Goal: Transaction & Acquisition: Download file/media

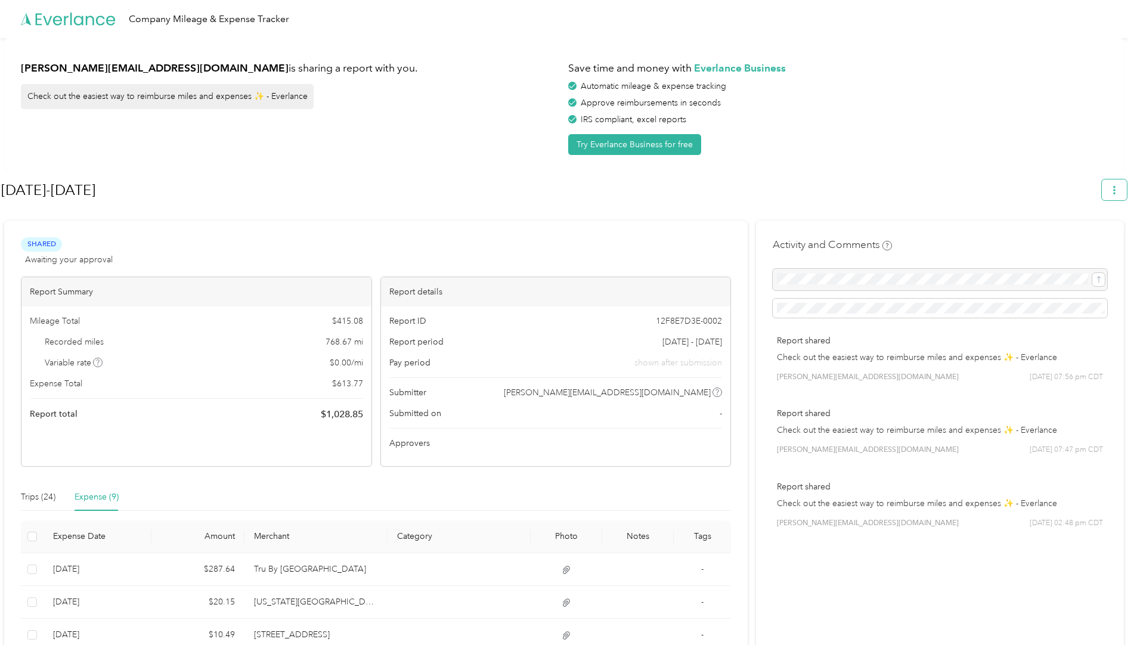
click at [1125, 185] on button "button" at bounding box center [1114, 190] width 25 height 21
click at [1093, 240] on span "Download" at bounding box center [1086, 246] width 39 height 13
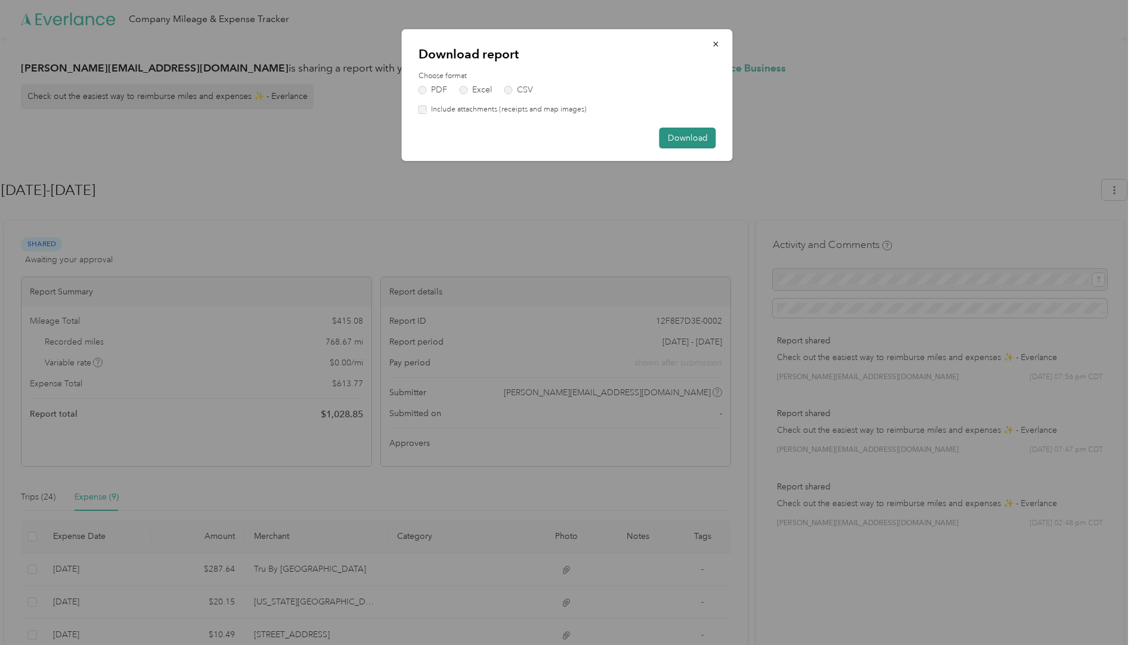
click at [690, 143] on button "Download" at bounding box center [688, 138] width 57 height 21
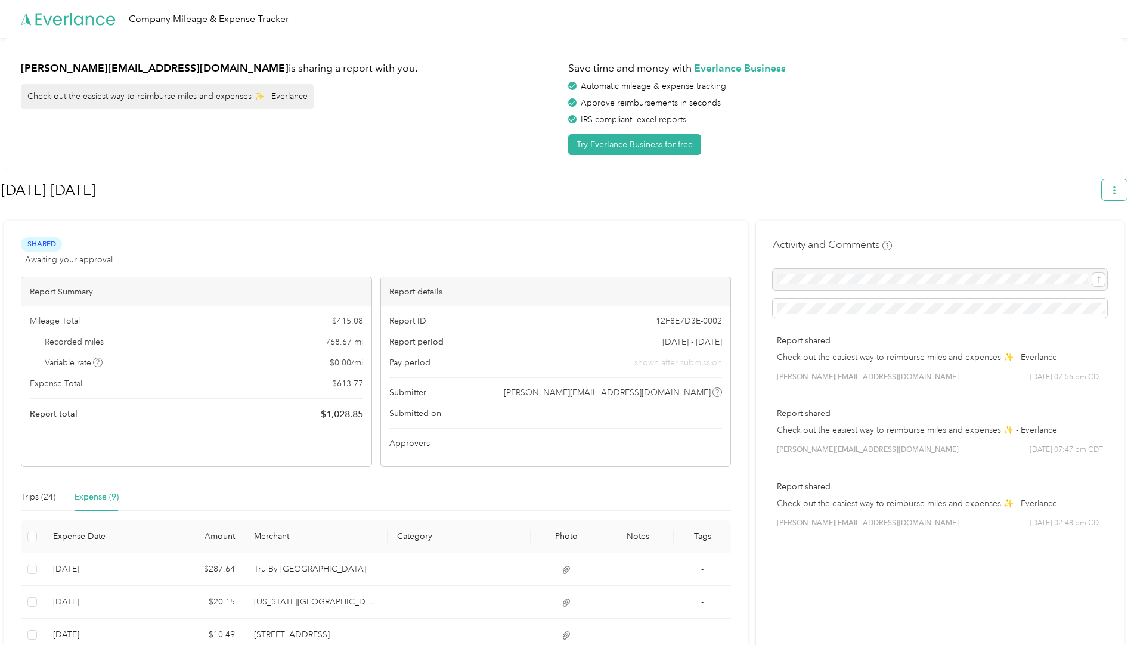
click at [1119, 190] on icon "button" at bounding box center [1114, 190] width 8 height 8
click at [1097, 240] on span "Download" at bounding box center [1086, 246] width 39 height 13
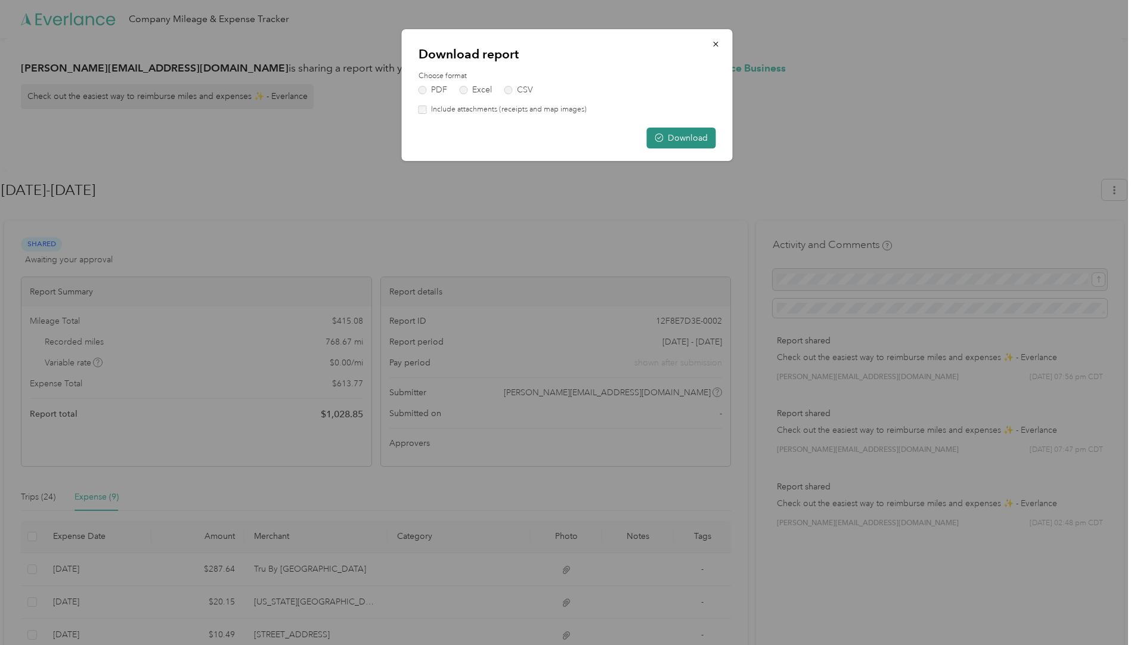
click at [672, 147] on button "Download" at bounding box center [681, 138] width 69 height 21
